Goal: Task Accomplishment & Management: Manage account settings

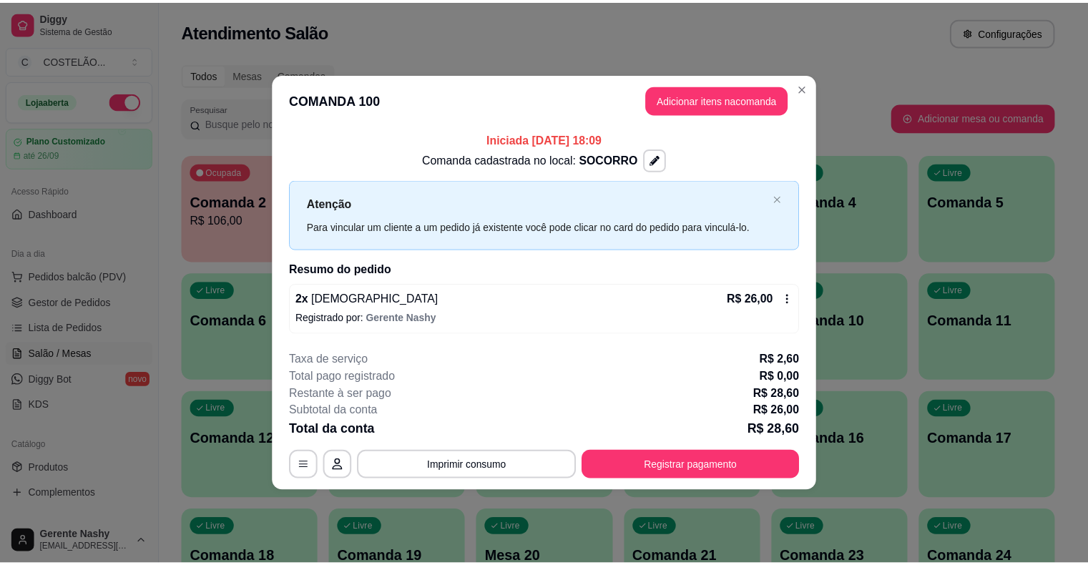
scroll to position [114, 0]
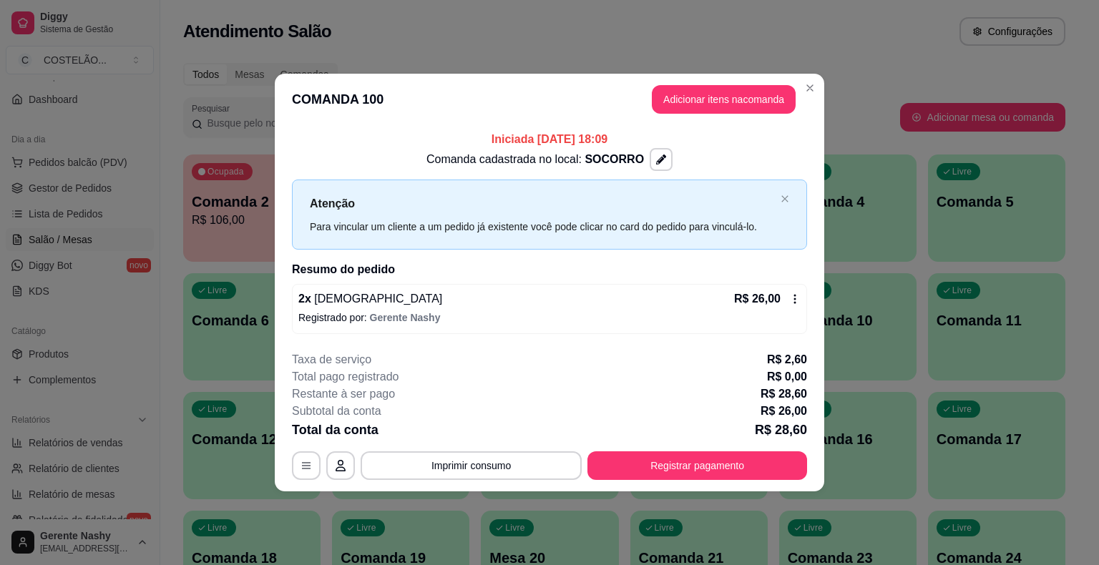
click at [795, 295] on icon at bounding box center [795, 298] width 2 height 9
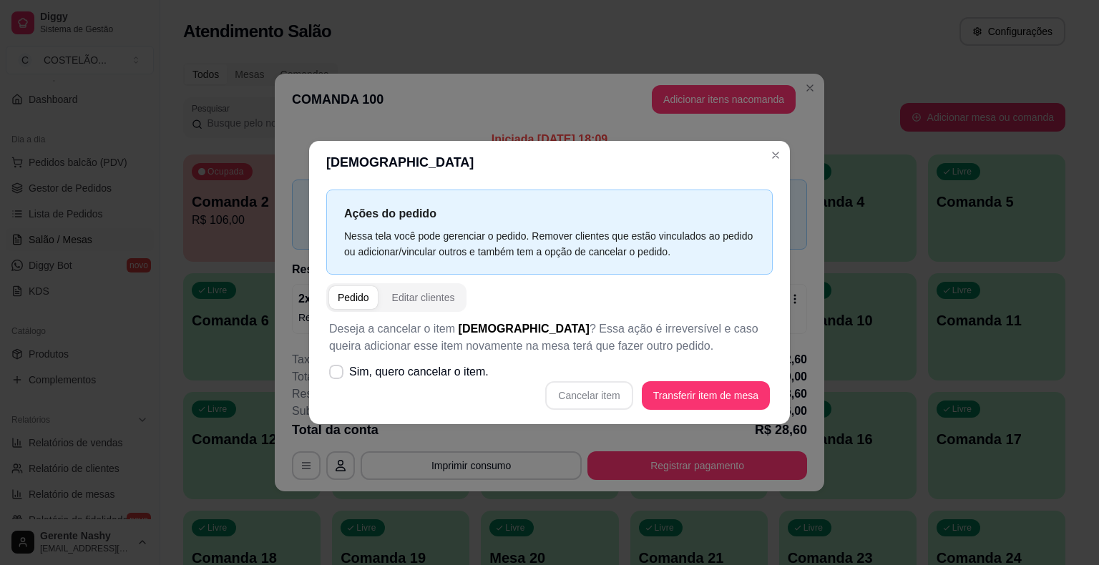
click at [767, 159] on div "Comanda cadastrada no local: [GEOGRAPHIC_DATA]" at bounding box center [549, 159] width 515 height 23
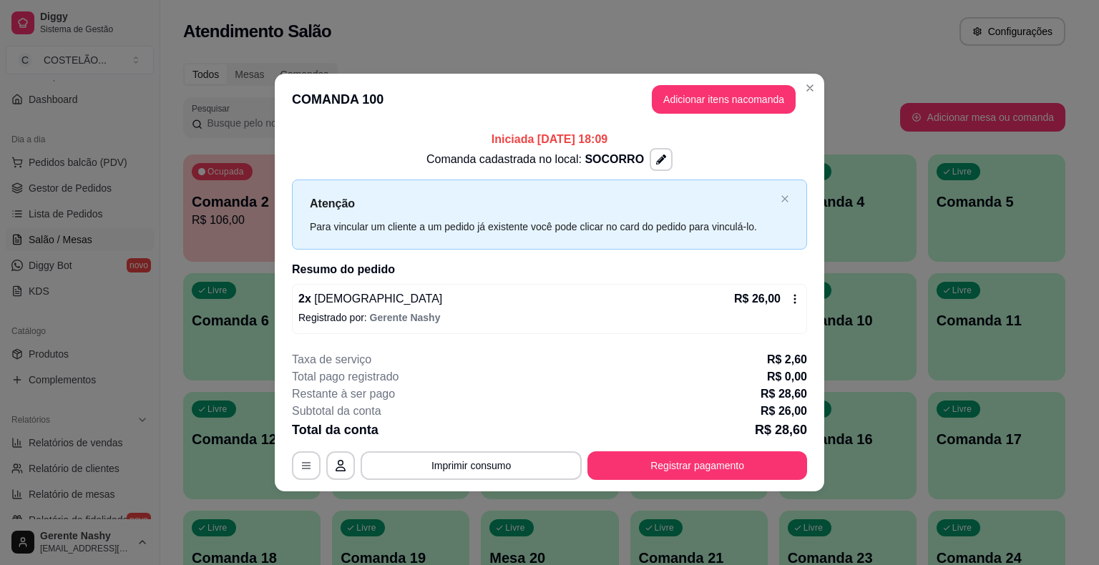
click at [795, 298] on icon at bounding box center [795, 298] width 2 height 9
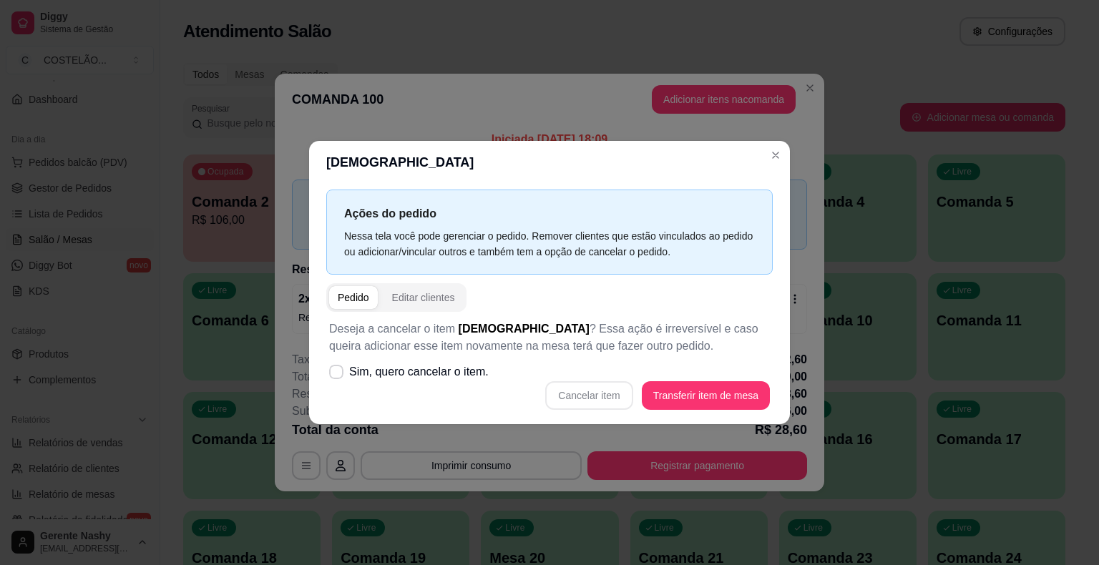
click at [336, 370] on icon at bounding box center [336, 372] width 11 height 9
click at [336, 375] on input "Sim, quero cancelar o item." at bounding box center [332, 379] width 9 height 9
checkbox input "true"
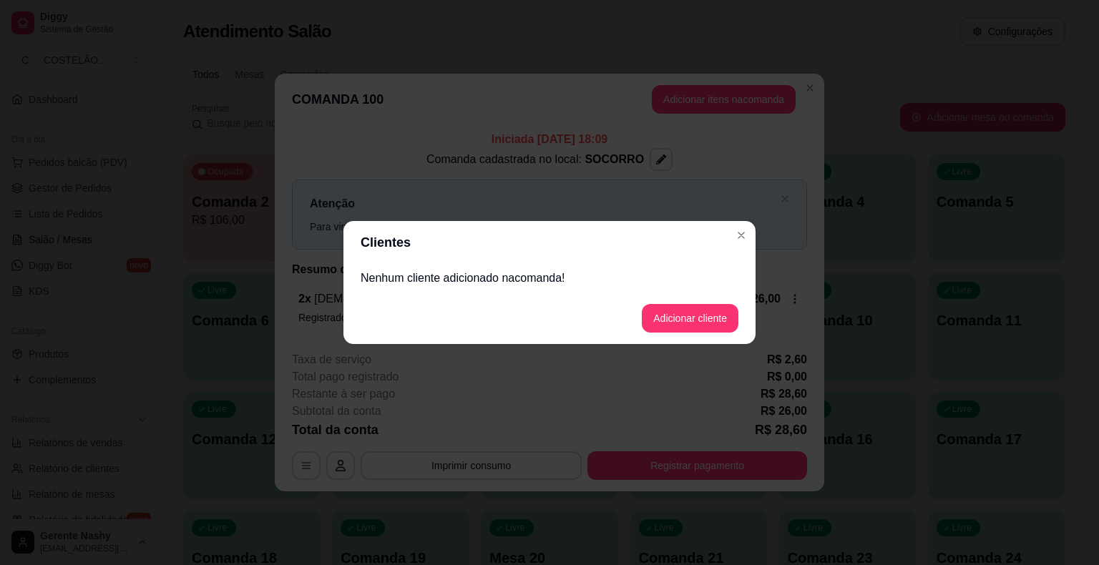
click at [726, 263] on header "Clientes" at bounding box center [549, 242] width 412 height 43
click at [743, 243] on div "Código de segurança da comanda : 4288 Informe esse código de segurança para que…" at bounding box center [549, 292] width 412 height 335
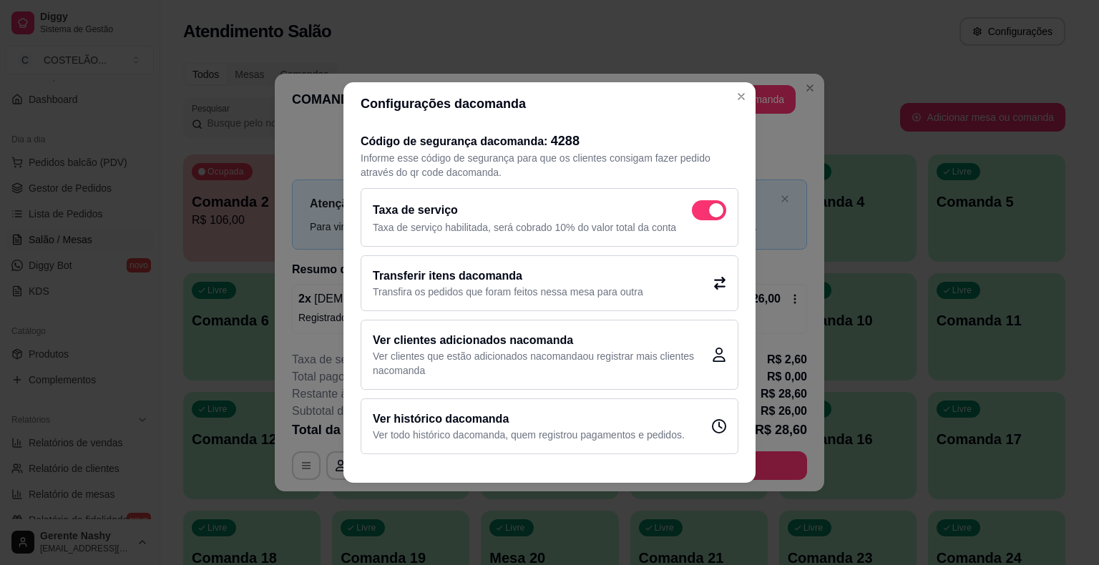
click at [841, 157] on div "**********" at bounding box center [549, 282] width 1099 height 565
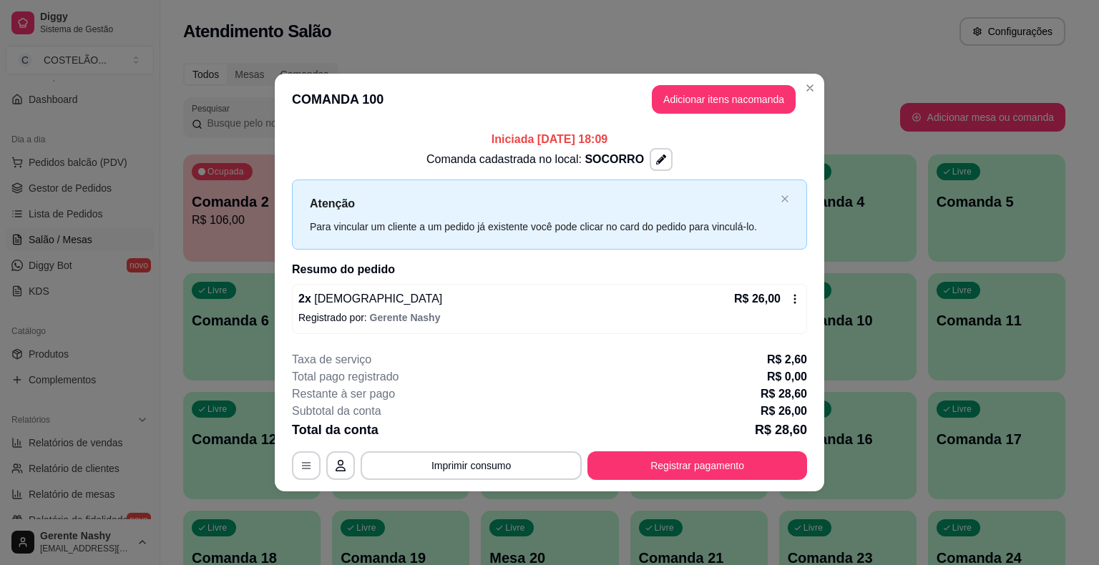
click at [795, 298] on icon at bounding box center [795, 298] width 2 height 9
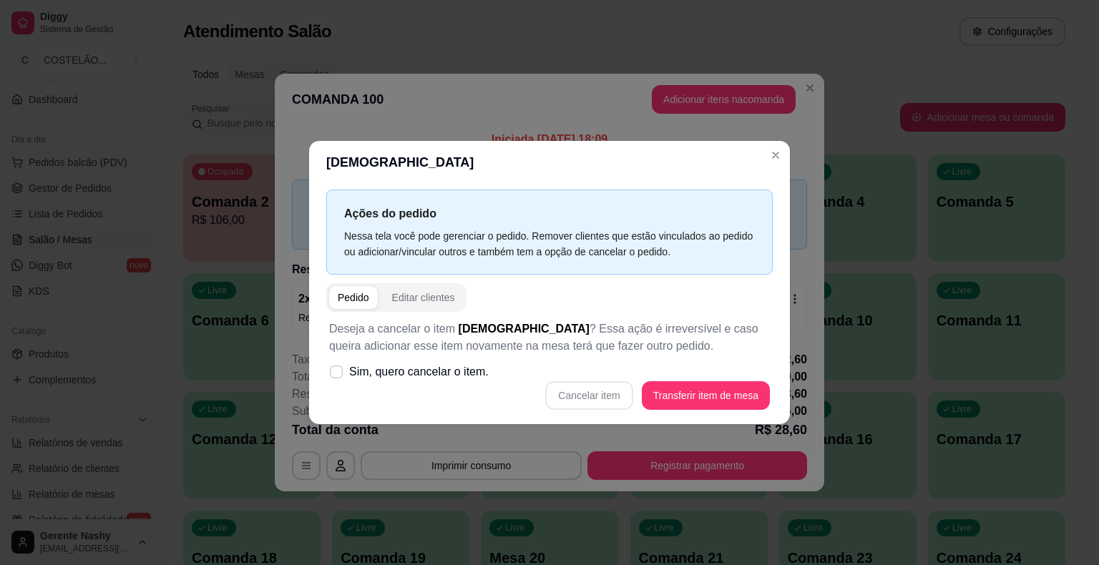
click at [336, 370] on icon at bounding box center [336, 372] width 11 height 8
click at [336, 375] on input "Sim, quero cancelar o item." at bounding box center [332, 379] width 9 height 9
checkbox input "true"
click at [602, 395] on button "Cancelar item" at bounding box center [588, 395] width 87 height 29
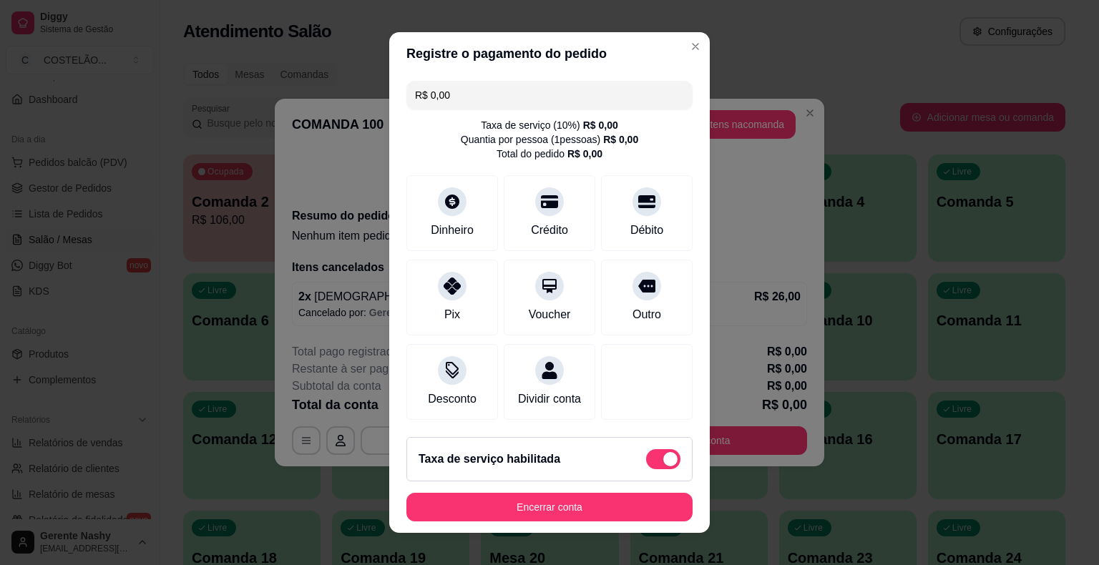
click at [560, 506] on button "Encerrar conta" at bounding box center [549, 507] width 286 height 29
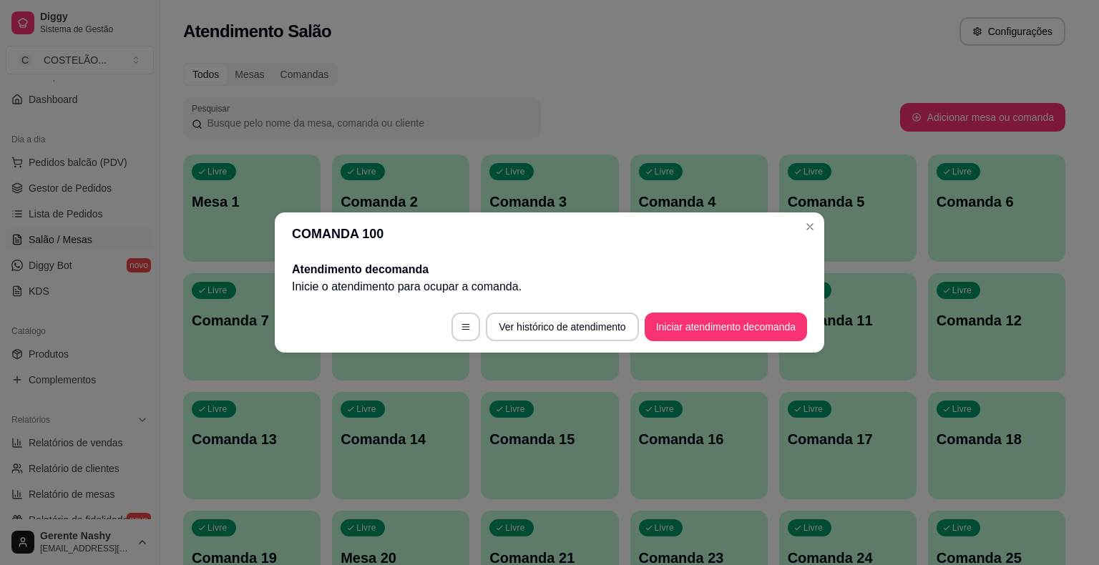
click at [813, 238] on button "Close" at bounding box center [809, 226] width 23 height 23
click at [818, 223] on div "Livre Comanda 5" at bounding box center [847, 200] width 137 height 90
